Goal: Task Accomplishment & Management: Manage account settings

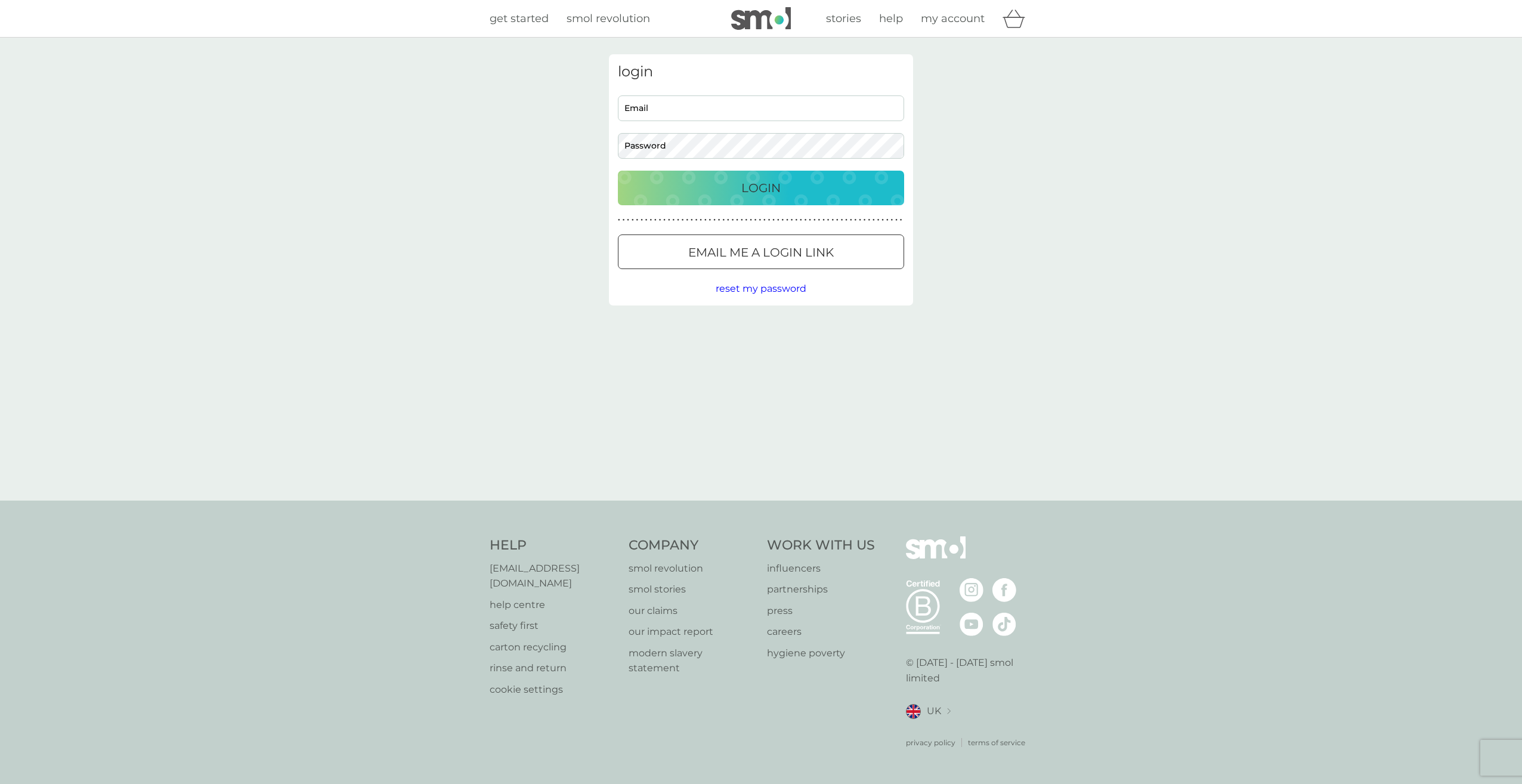
type input "susanlongmuir@gmail.com"
click at [742, 189] on p "Login" at bounding box center [761, 187] width 39 height 19
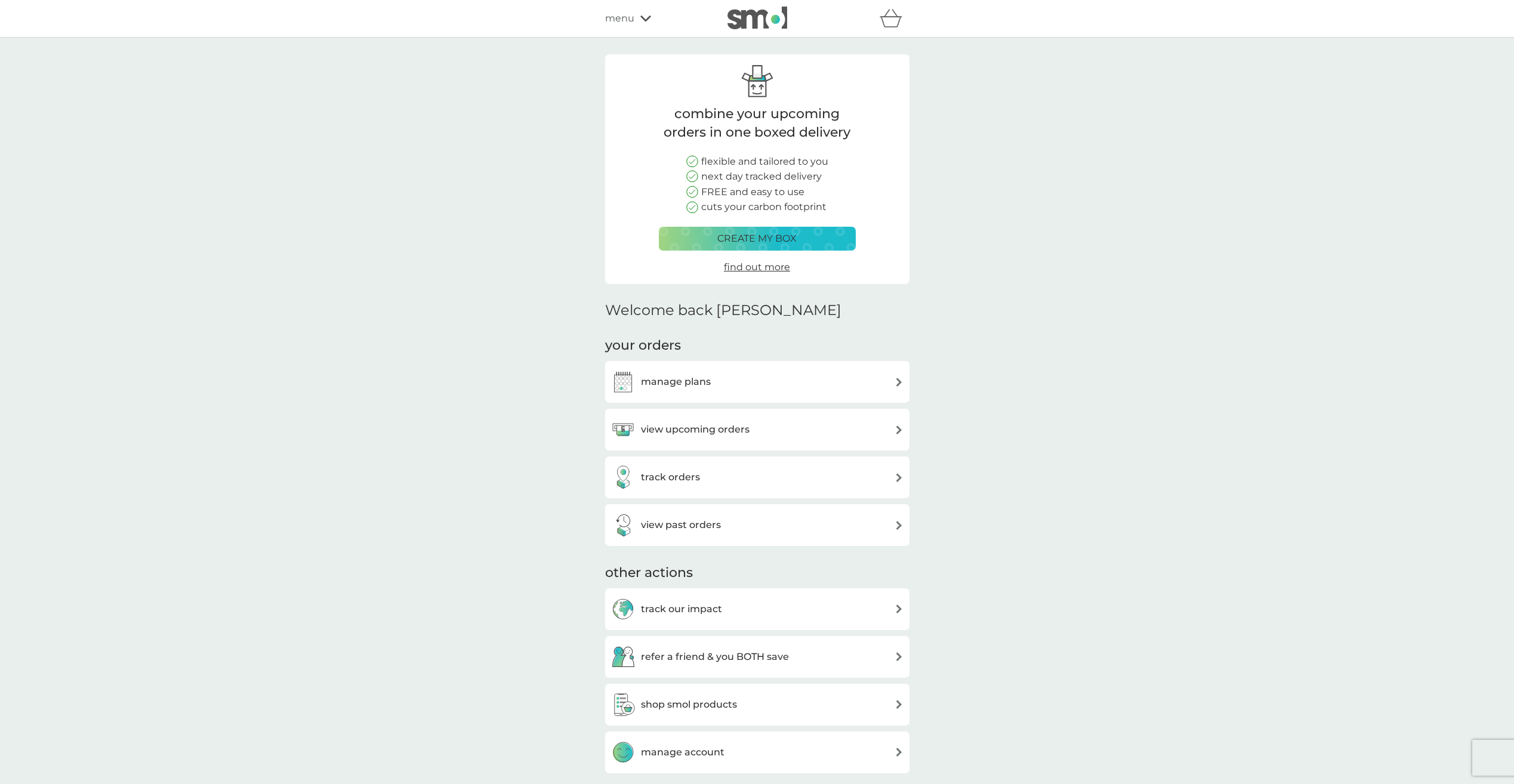
click at [658, 381] on h3 "manage plans" at bounding box center [676, 382] width 70 height 15
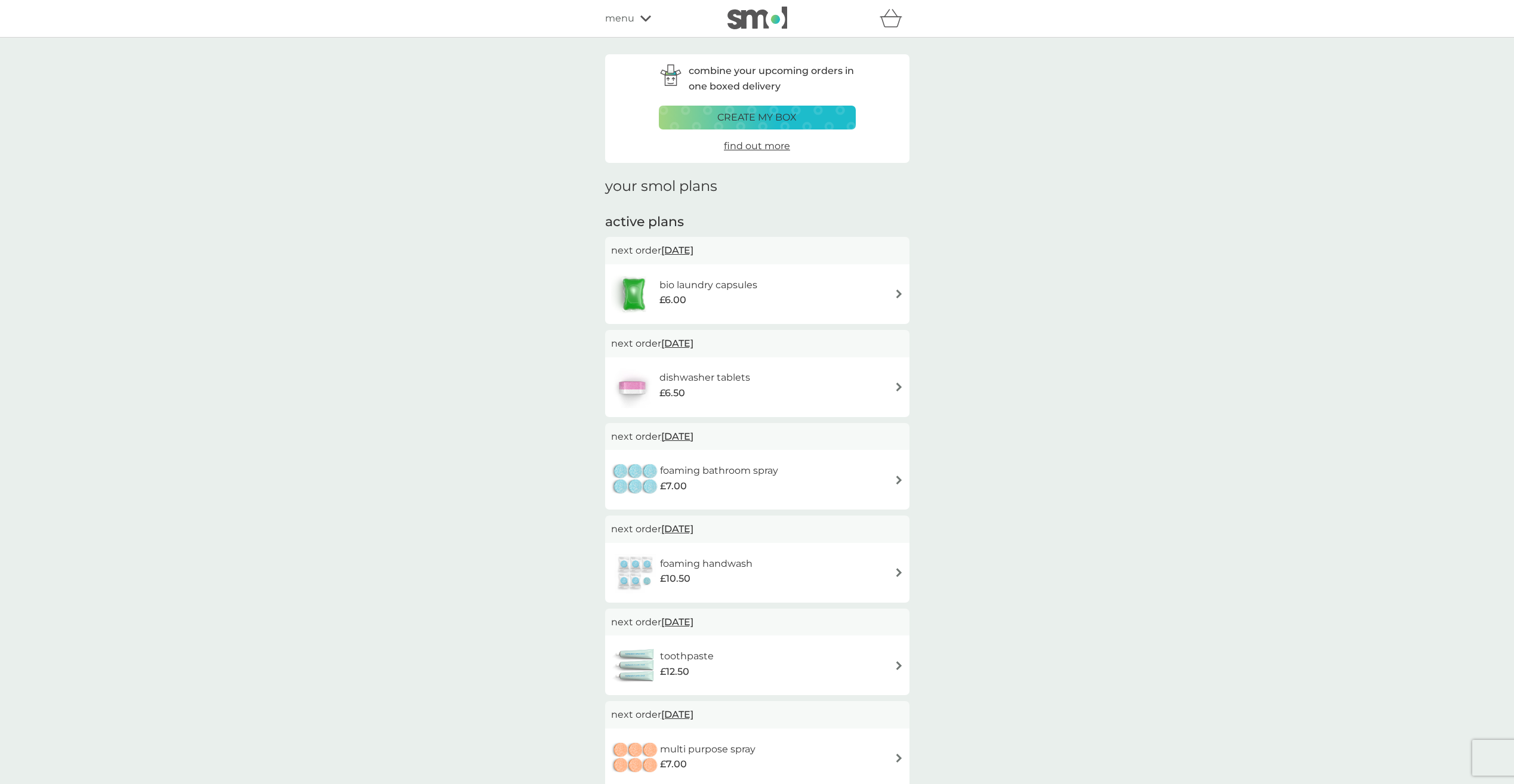
click at [693, 252] on span "[DATE]" at bounding box center [677, 250] width 32 height 23
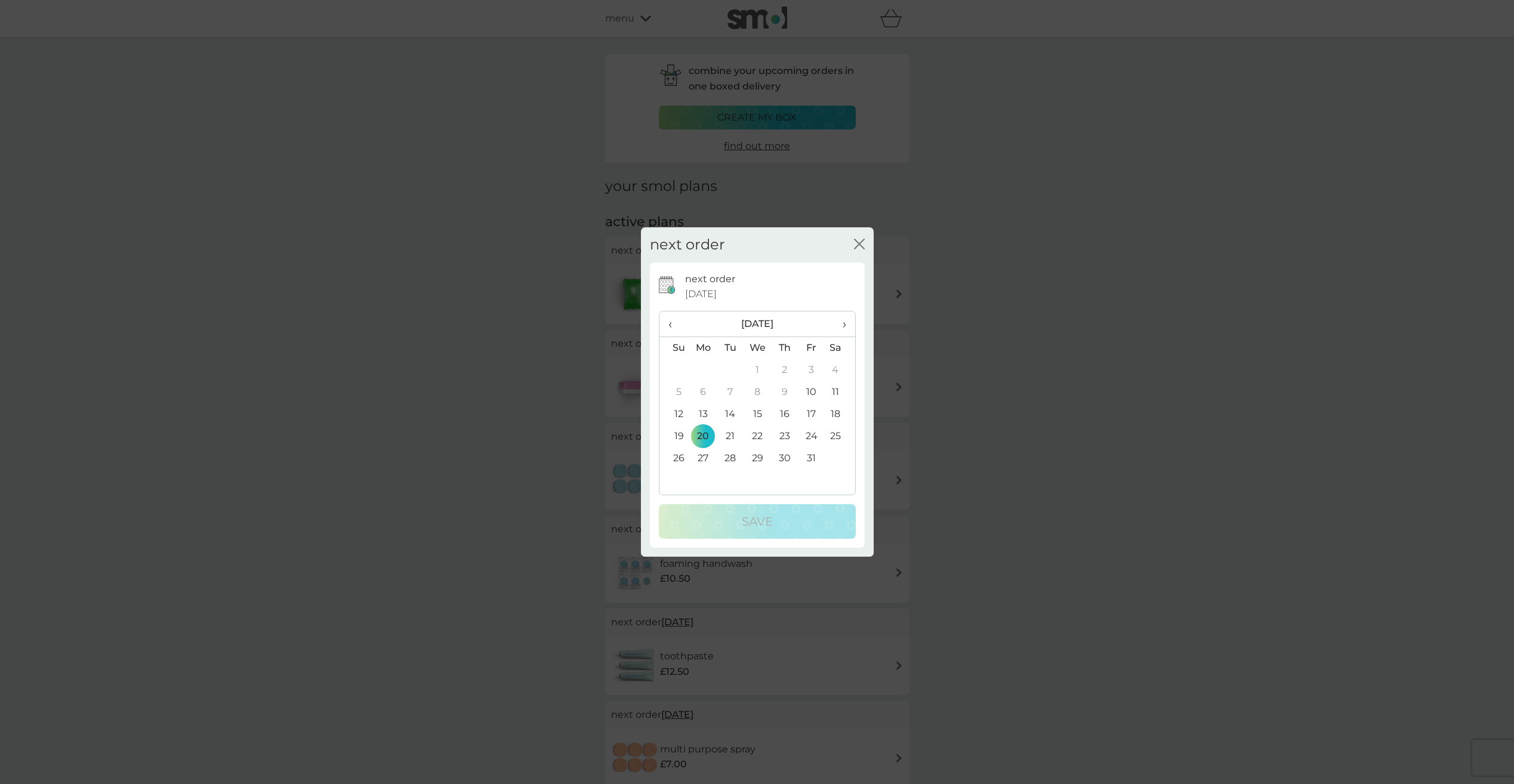
click at [859, 244] on icon "close" at bounding box center [862, 244] width 5 height 10
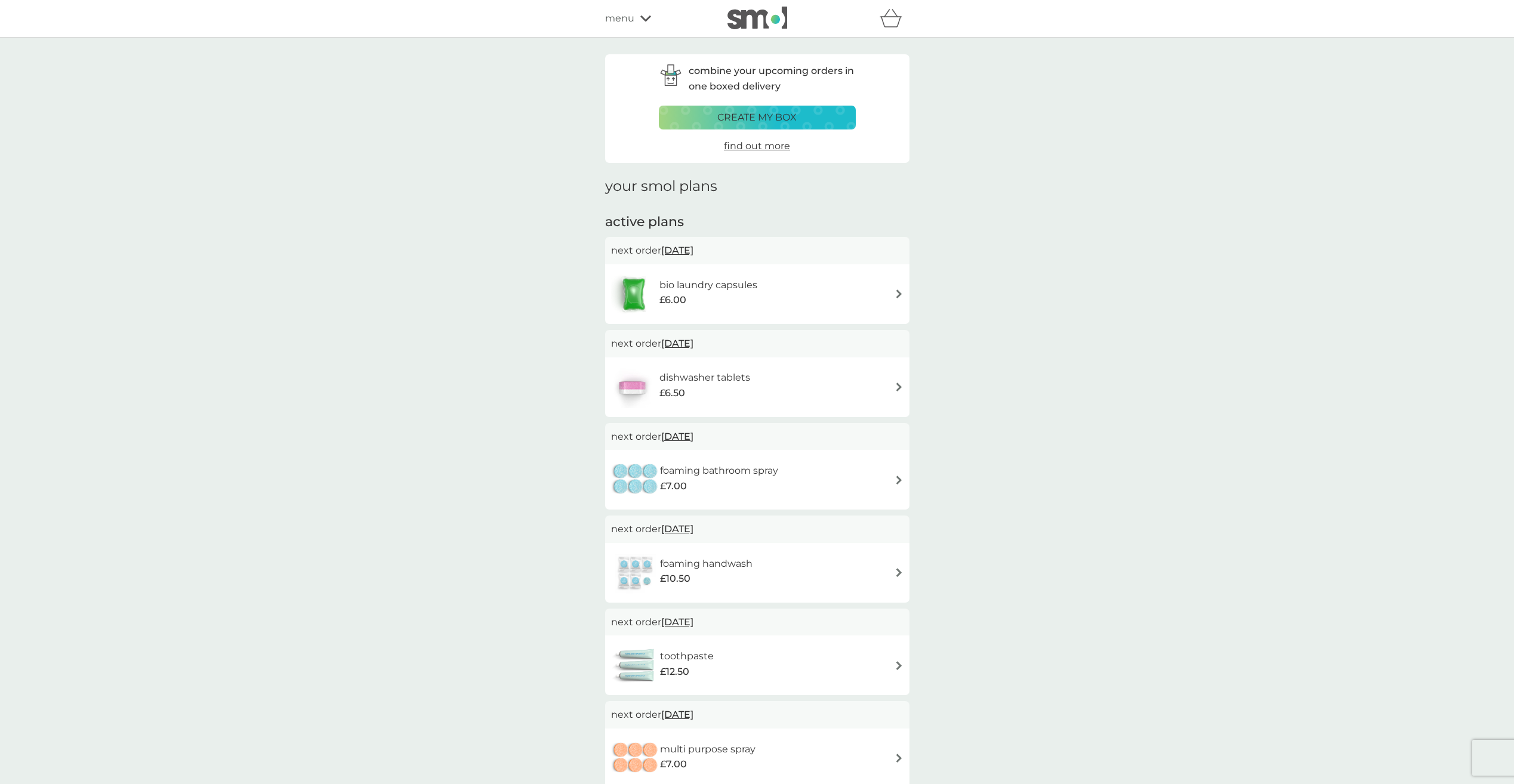
click at [891, 293] on div "bio laundry capsules £6.00" at bounding box center [757, 294] width 293 height 42
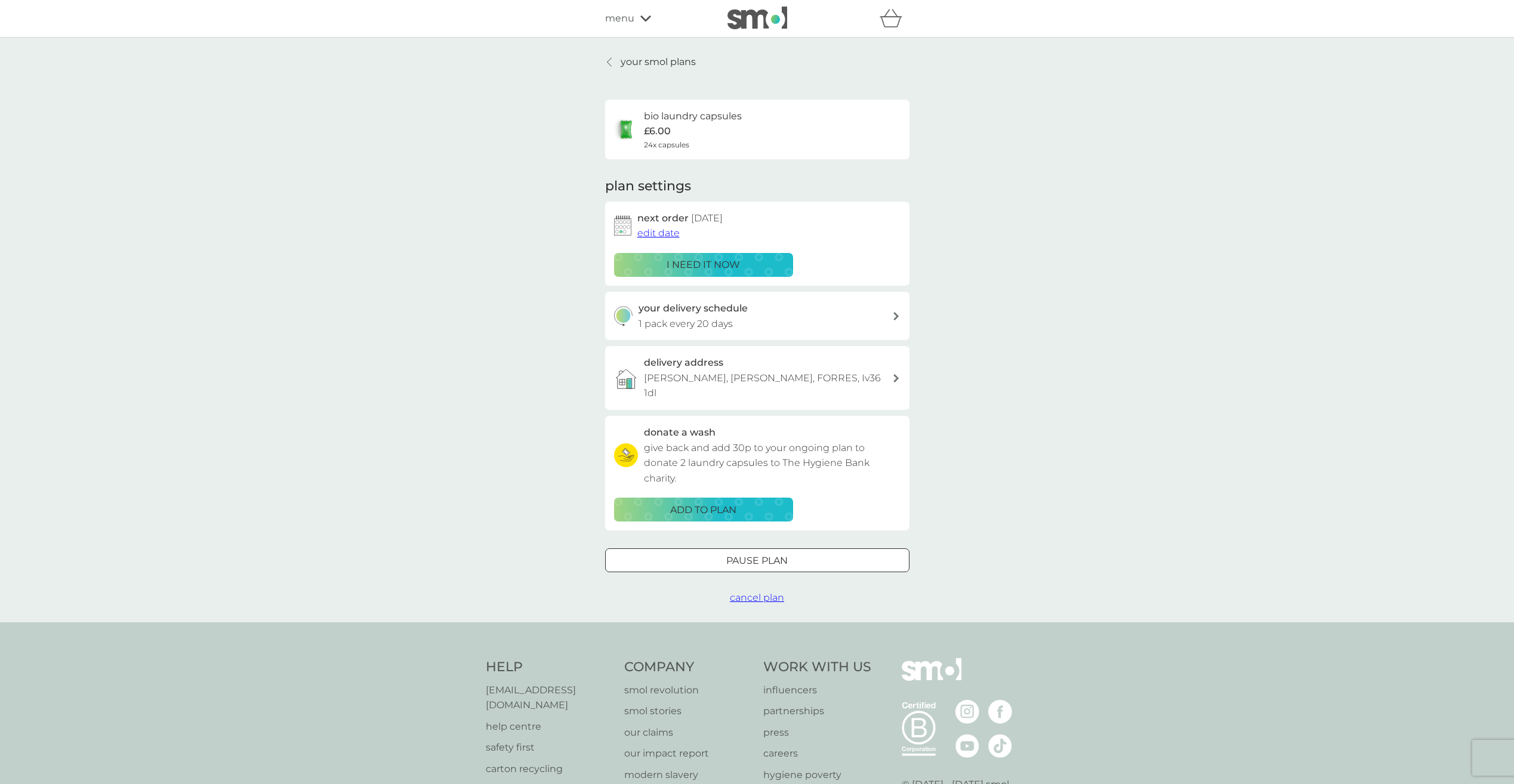
click at [765, 263] on div "i need it now" at bounding box center [703, 264] width 164 height 15
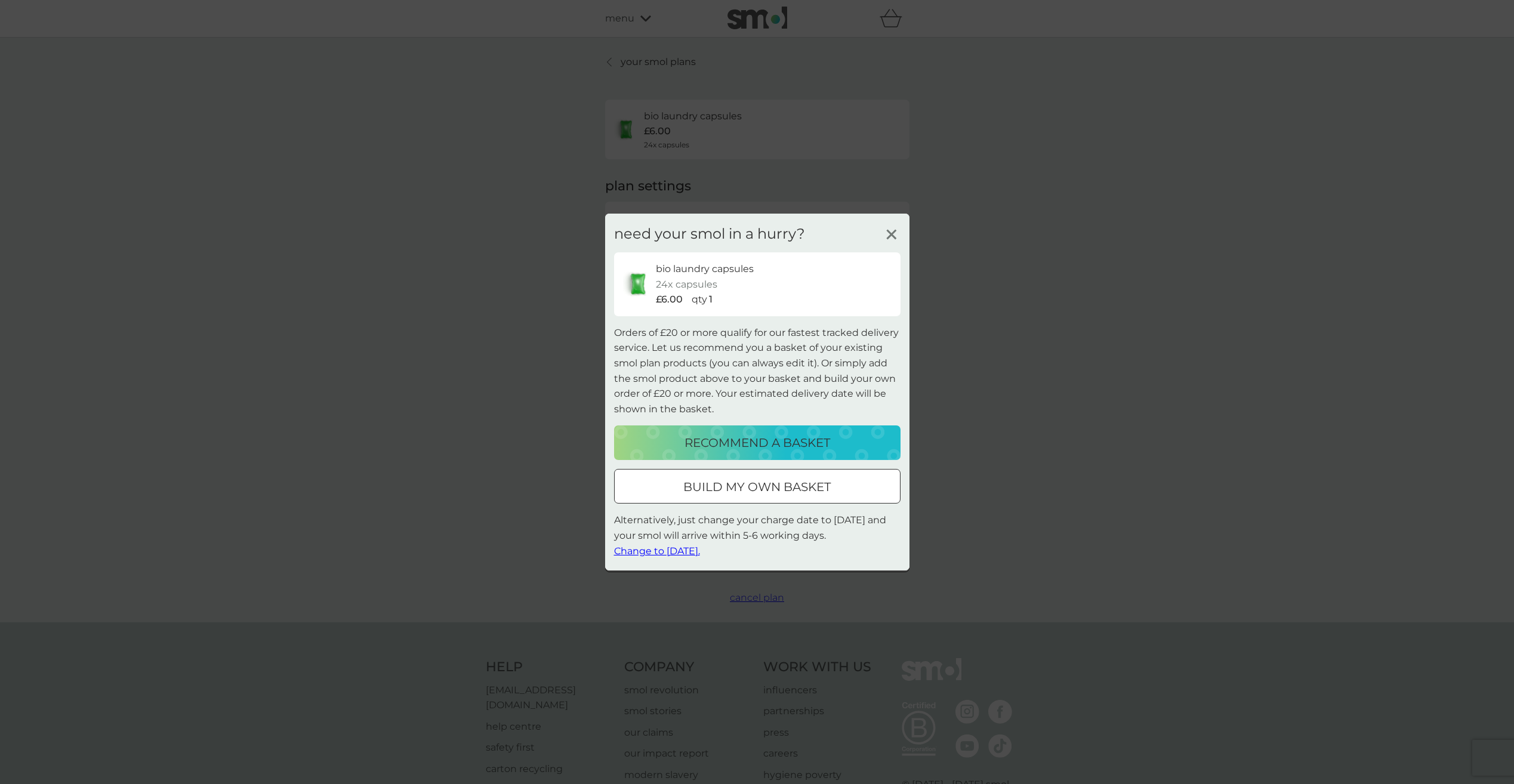
click at [680, 550] on span "Change to [DATE]." at bounding box center [657, 550] width 86 height 11
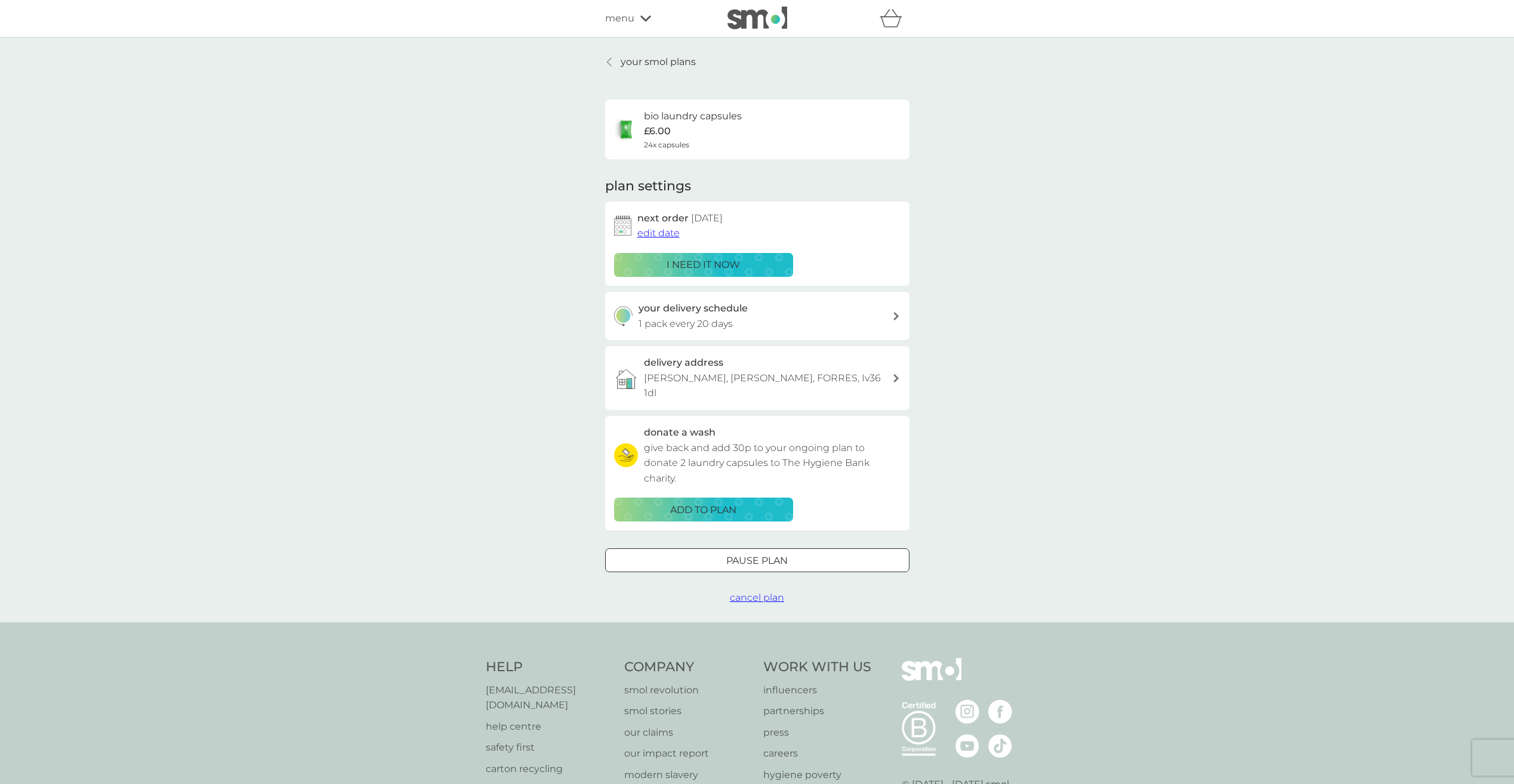
click at [607, 64] on icon at bounding box center [609, 62] width 5 height 10
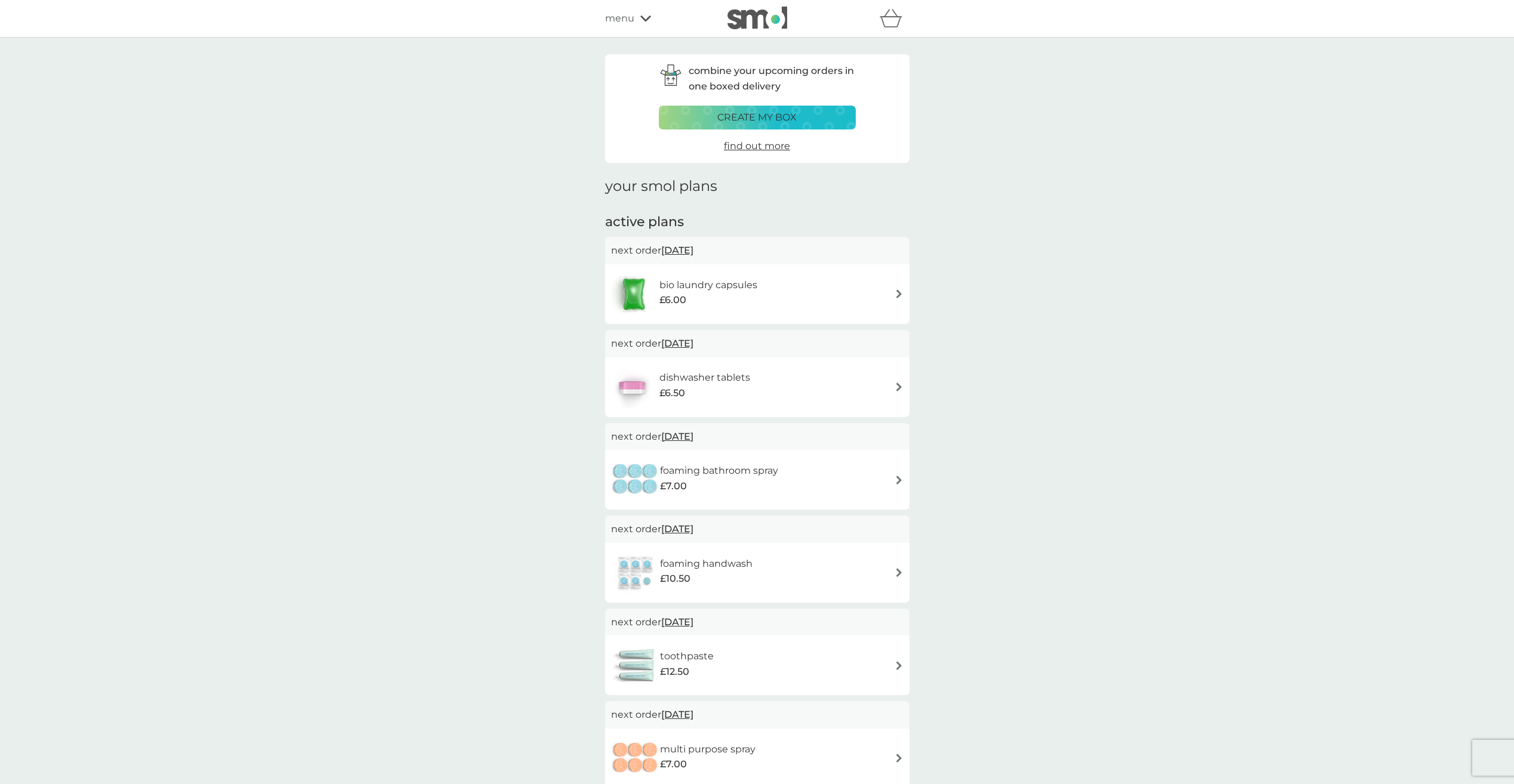
click at [647, 22] on div "menu" at bounding box center [655, 18] width 101 height 15
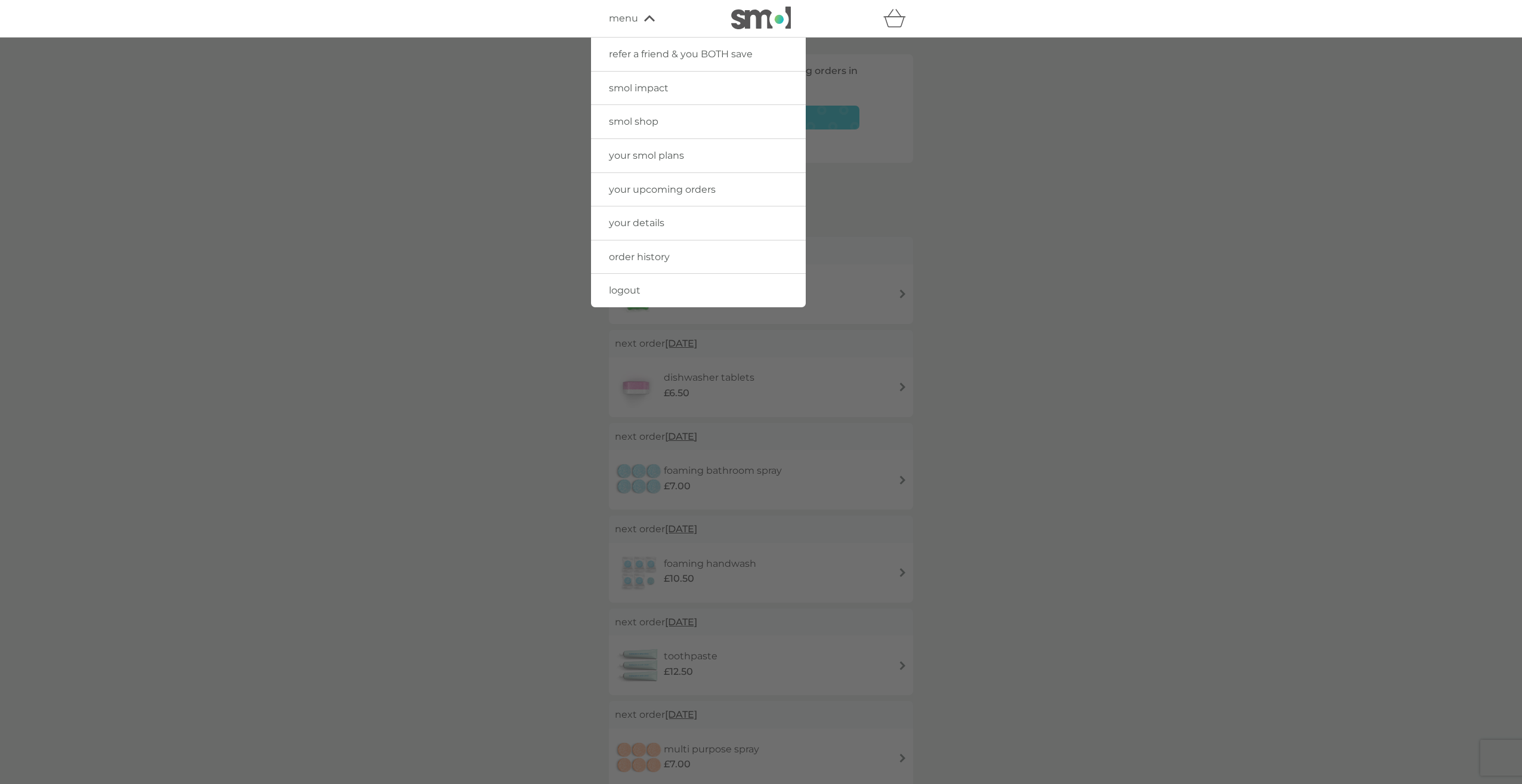
click at [634, 123] on span "smol shop" at bounding box center [634, 121] width 50 height 11
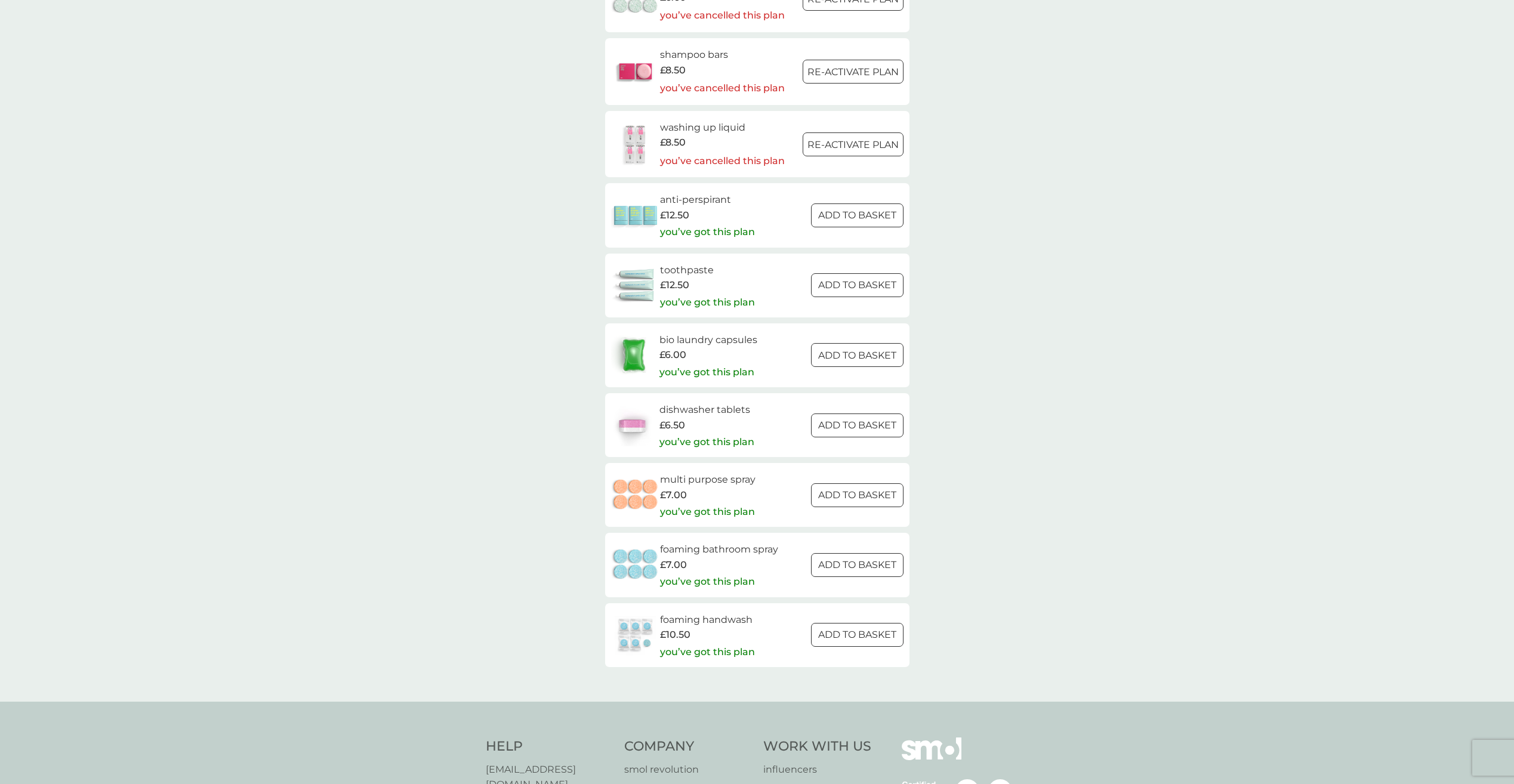
scroll to position [1491, 0]
